Goal: Transaction & Acquisition: Subscribe to service/newsletter

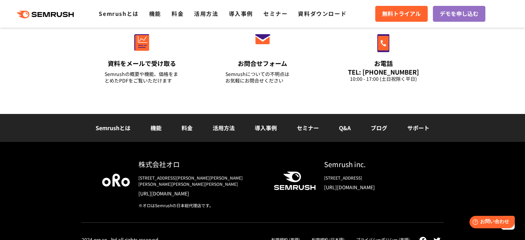
scroll to position [2489, 0]
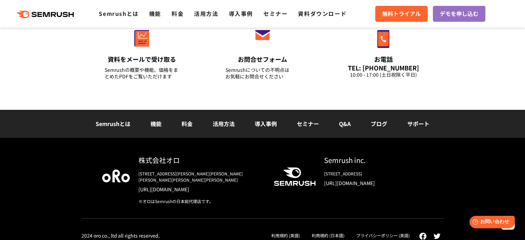
click at [154, 127] on li "機能" at bounding box center [155, 123] width 31 height 9
click at [154, 123] on link "機能" at bounding box center [155, 123] width 11 height 8
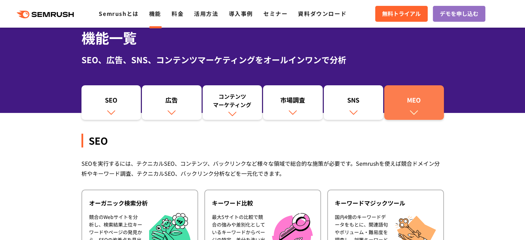
click at [417, 108] on img at bounding box center [413, 112] width 9 height 9
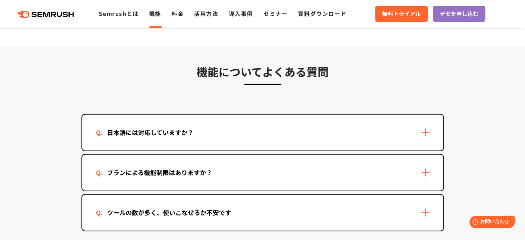
scroll to position [2103, 0]
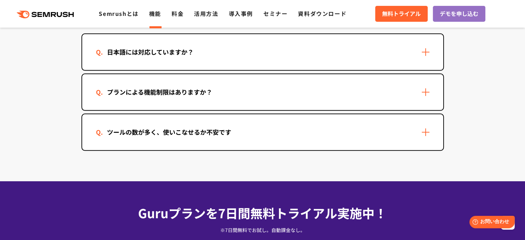
click at [279, 74] on div "プランによる機能制限はありますか？" at bounding box center [262, 92] width 361 height 36
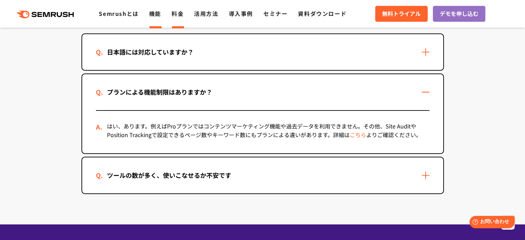
click at [175, 14] on link "料金" at bounding box center [178, 13] width 12 height 8
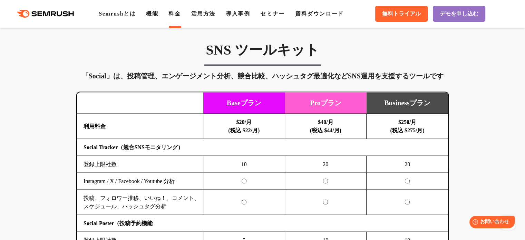
scroll to position [1381, 0]
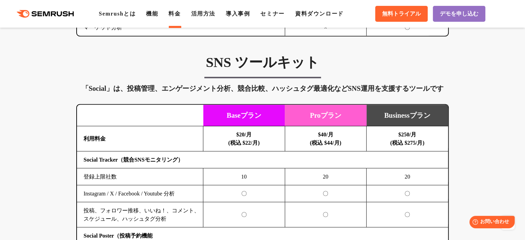
click at [393, 86] on div "「Social」は、投稿管理、エンゲージメント分析、競合比較、ハッシュタグ最適化などSNS運用を支援するツールです" at bounding box center [262, 88] width 372 height 11
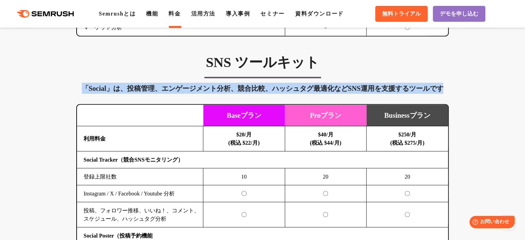
click at [393, 86] on div "「Social」は、投稿管理、エンゲージメント分析、競合比較、ハッシュタグ最適化などSNS運用を支援するツールです" at bounding box center [262, 88] width 372 height 11
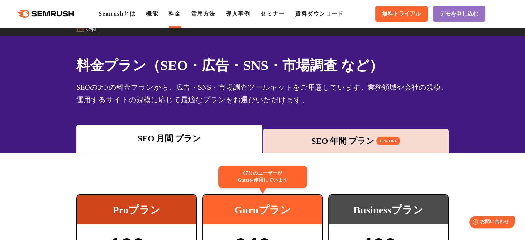
scroll to position [0, 0]
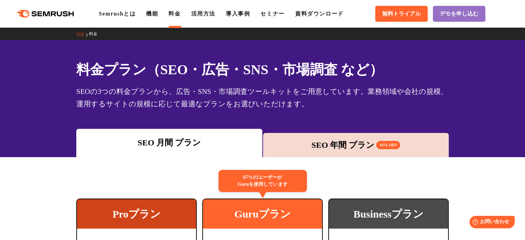
click at [206, 20] on div ".cls {fill: #FF642D;} .cls {fill: #FF642D;} Semrushとは 機能 料金 活用方法 導入事例 セミナー 資料ダウ…" at bounding box center [262, 13] width 525 height 21
click at [205, 17] on link "活用方法" at bounding box center [203, 14] width 24 height 6
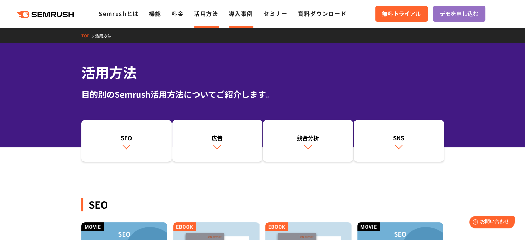
click at [251, 12] on link "導入事例" at bounding box center [241, 13] width 24 height 8
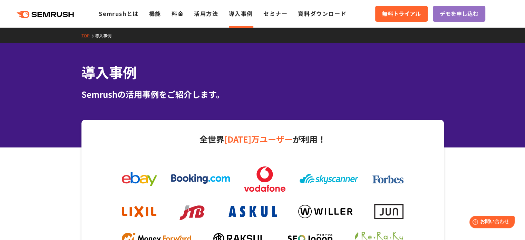
click at [257, 13] on ul "Semrushとは 機能 料金 活用方法 導入事例 セミナー 資料ダウンロード" at bounding box center [228, 13] width 258 height 9
click at [266, 12] on link "セミナー" at bounding box center [275, 13] width 24 height 8
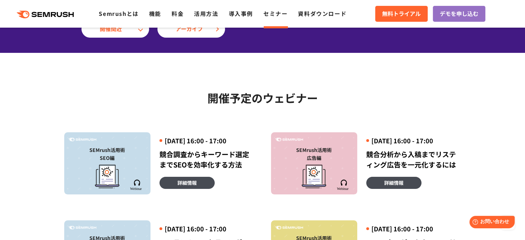
scroll to position [69, 0]
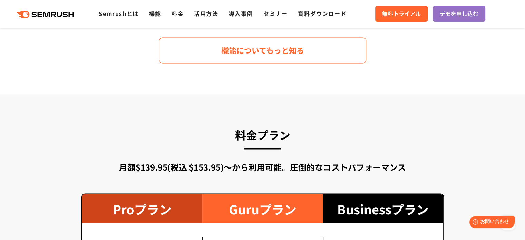
scroll to position [1070, 0]
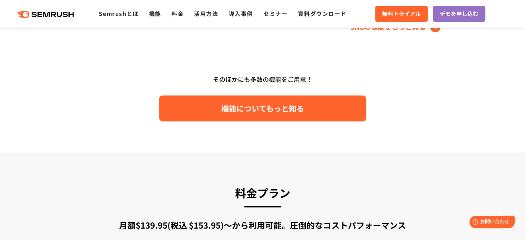
click at [329, 116] on link "機能についてもっと知る" at bounding box center [262, 108] width 207 height 26
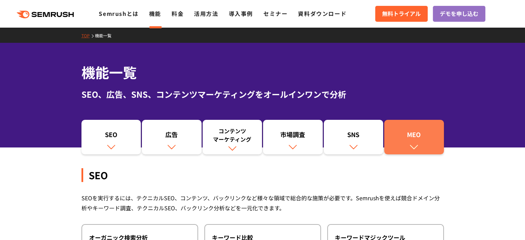
click at [412, 129] on link "MEO" at bounding box center [414, 137] width 60 height 35
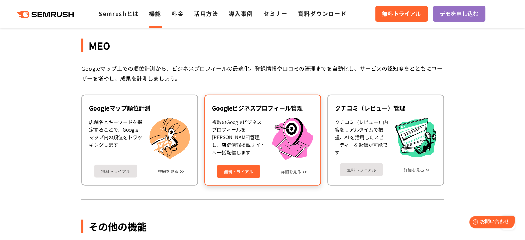
click at [270, 104] on div "Googleビジネスプロフィール管理" at bounding box center [262, 108] width 101 height 8
click at [232, 165] on link "無料トライアル" at bounding box center [238, 171] width 43 height 13
